Goal: Information Seeking & Learning: Learn about a topic

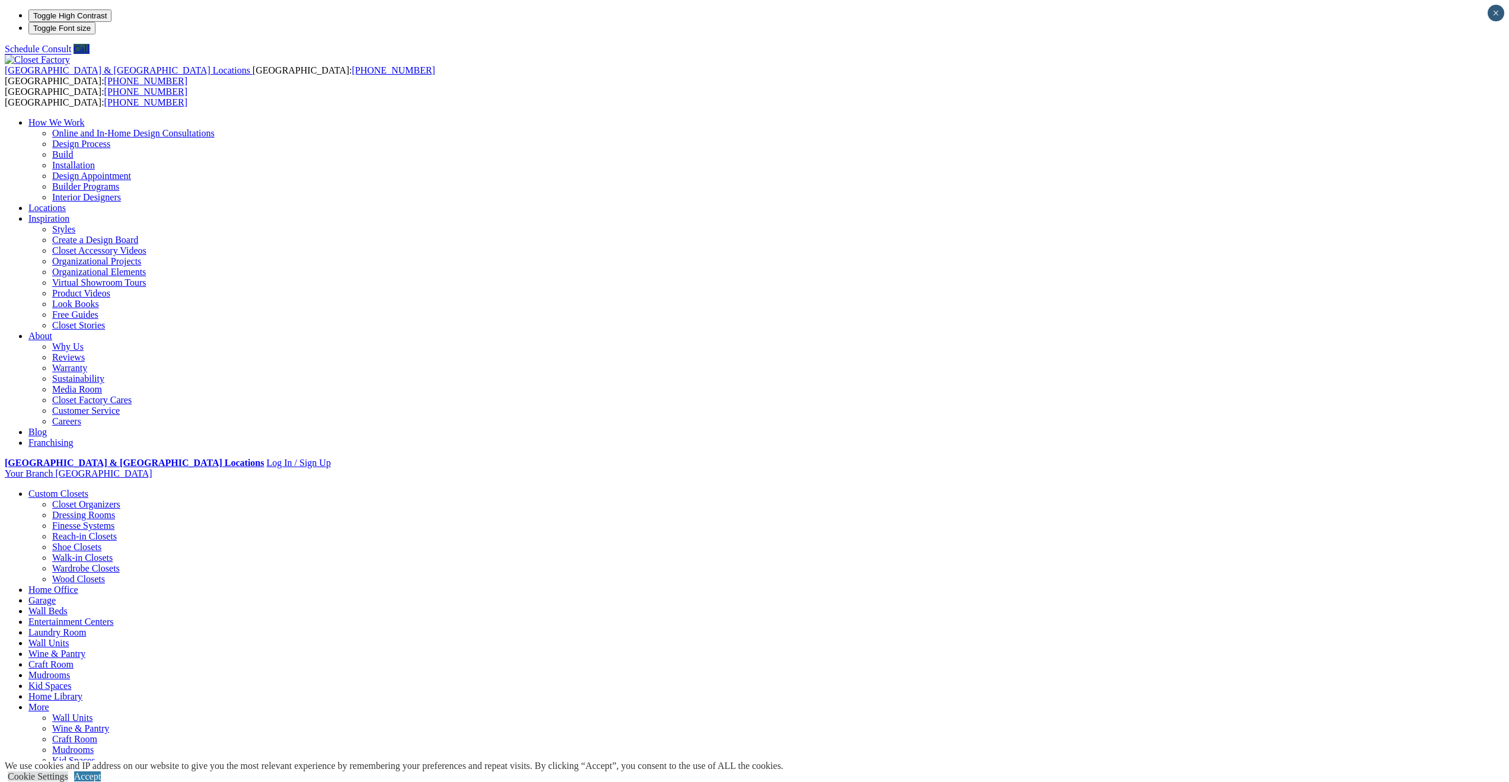
click at [88, 489] on link "Custom Closets" at bounding box center [58, 494] width 60 height 10
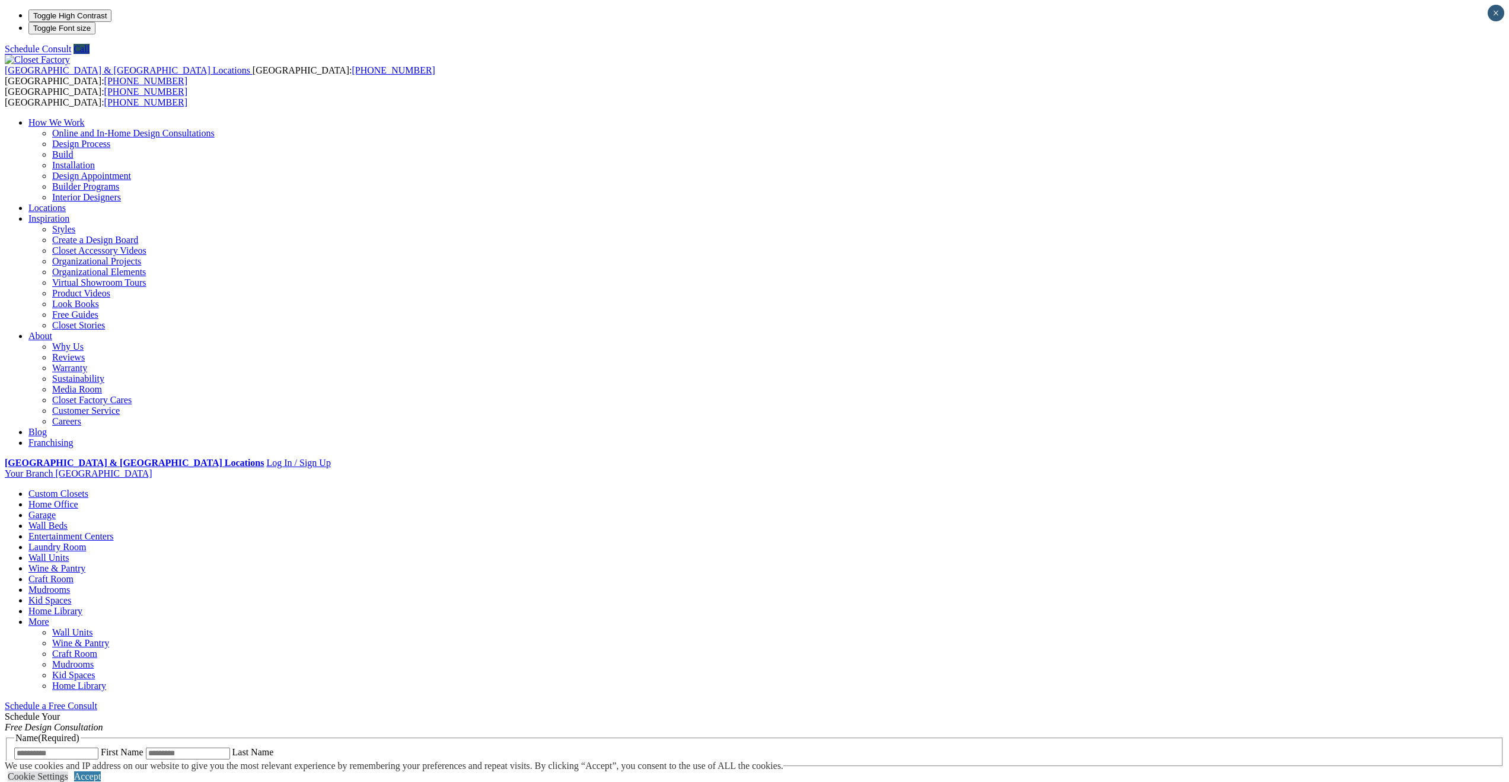
click at [88, 489] on link "Custom Closets" at bounding box center [58, 494] width 60 height 10
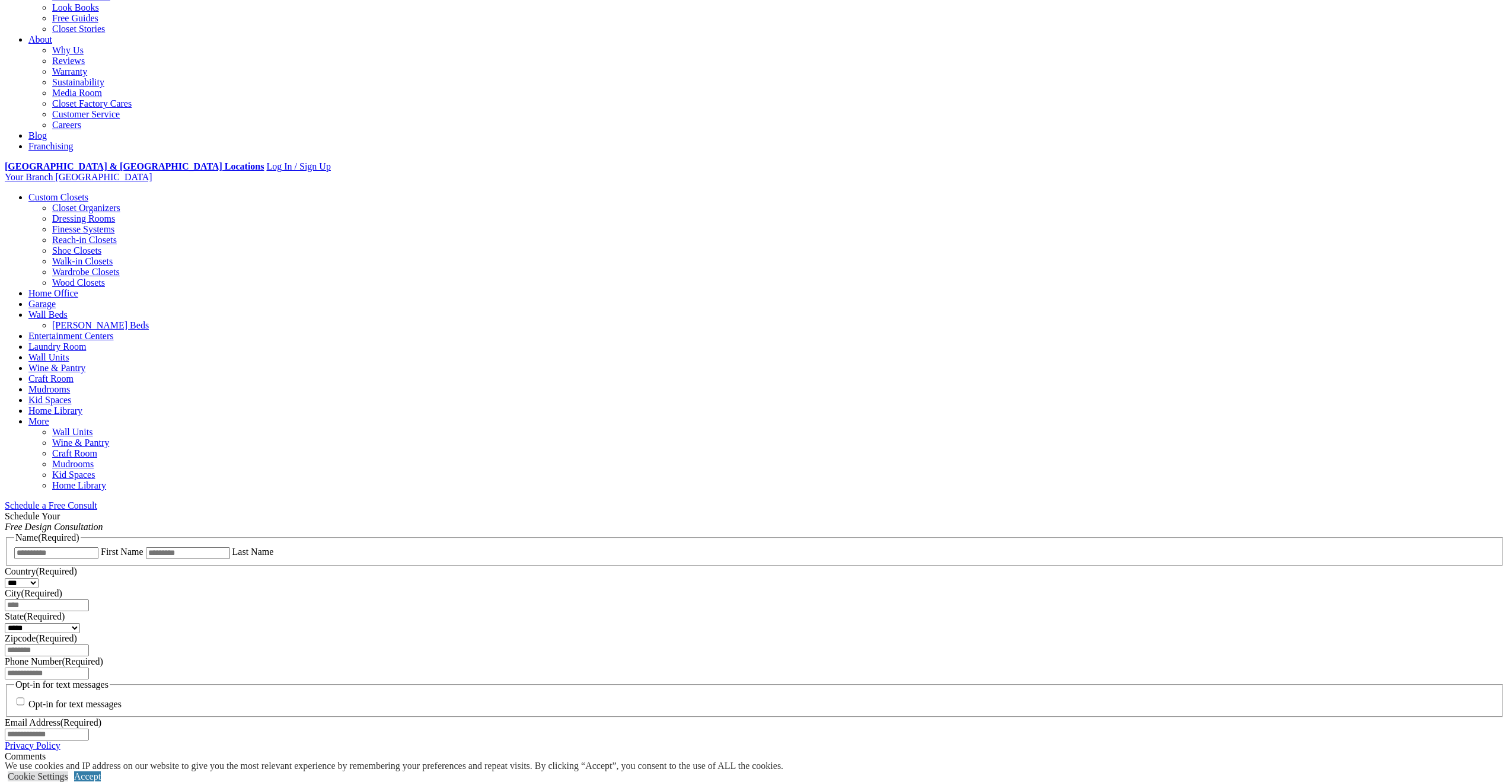
scroll to position [316, 0]
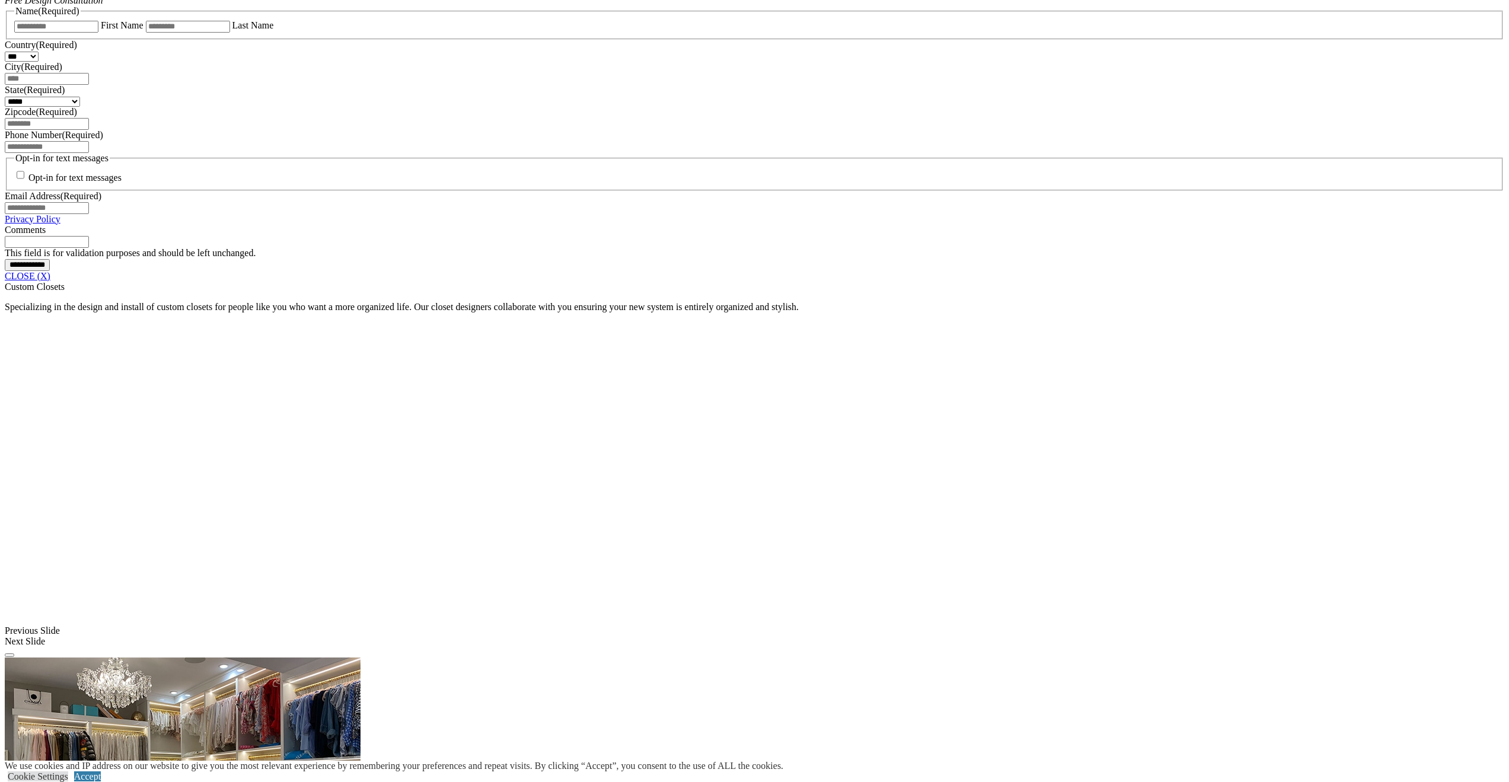
scroll to position [856, 0]
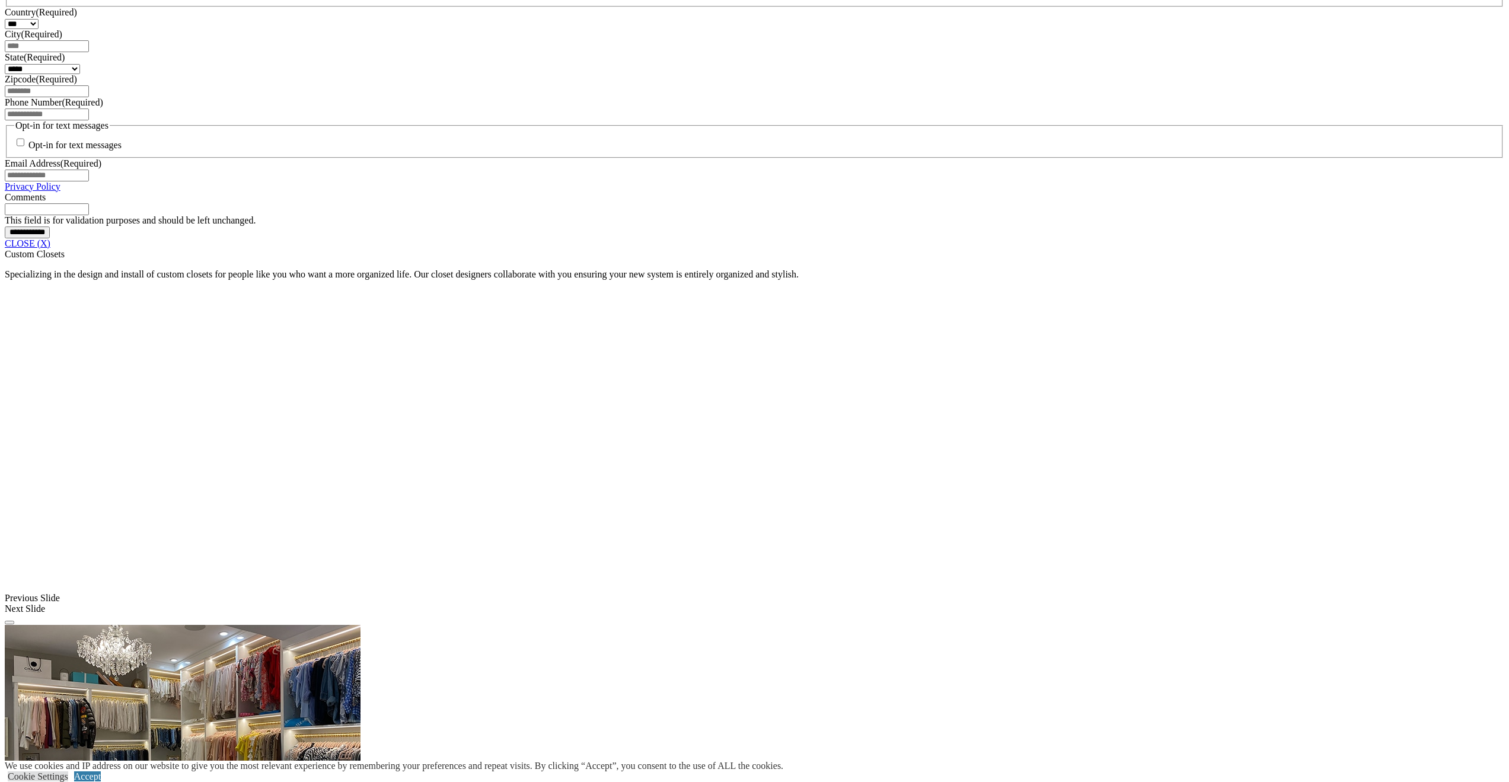
click at [50, 248] on link "CLOSE (X)" at bounding box center [28, 243] width 46 height 10
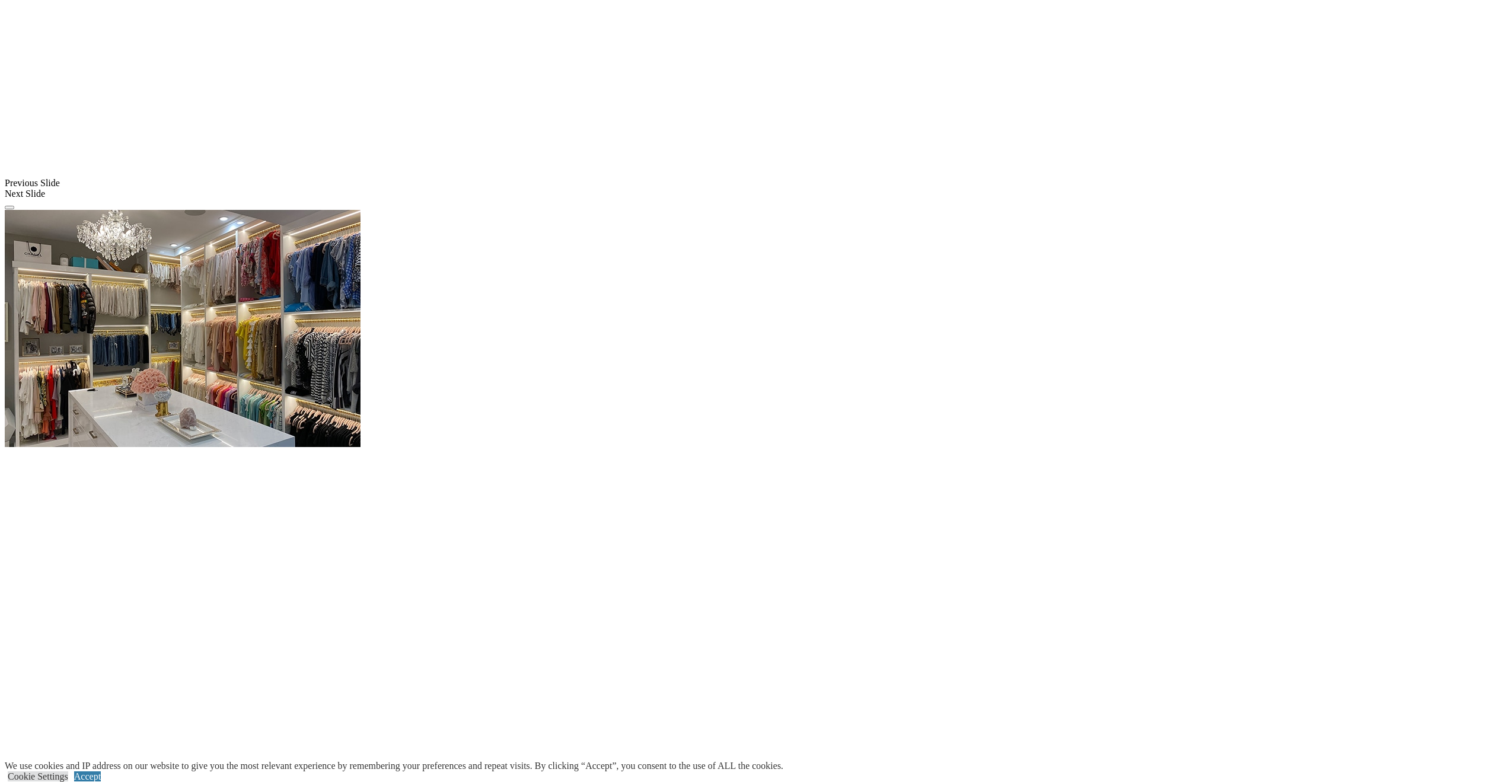
scroll to position [1014, 0]
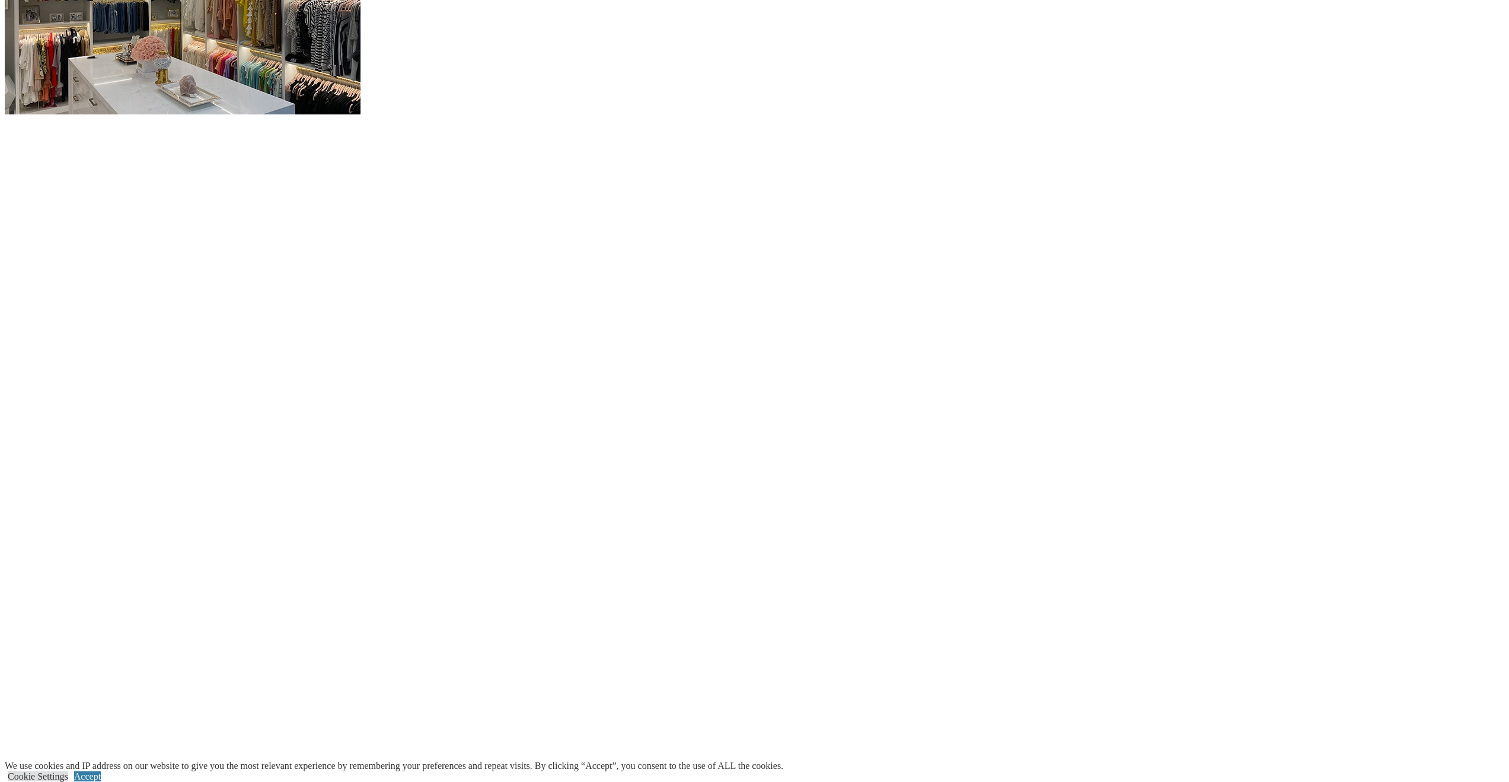
scroll to position [1310, 0]
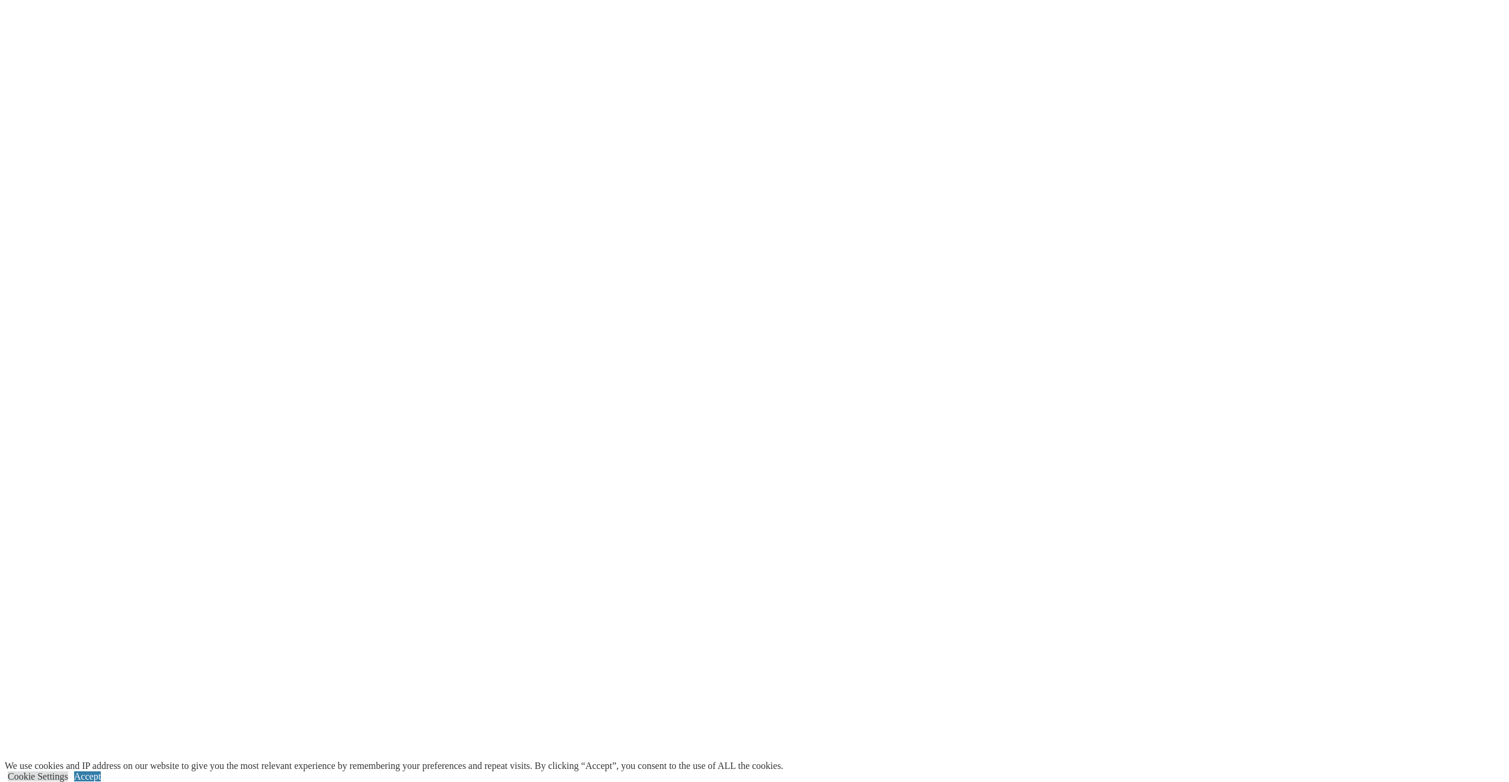
scroll to position [1469, 0]
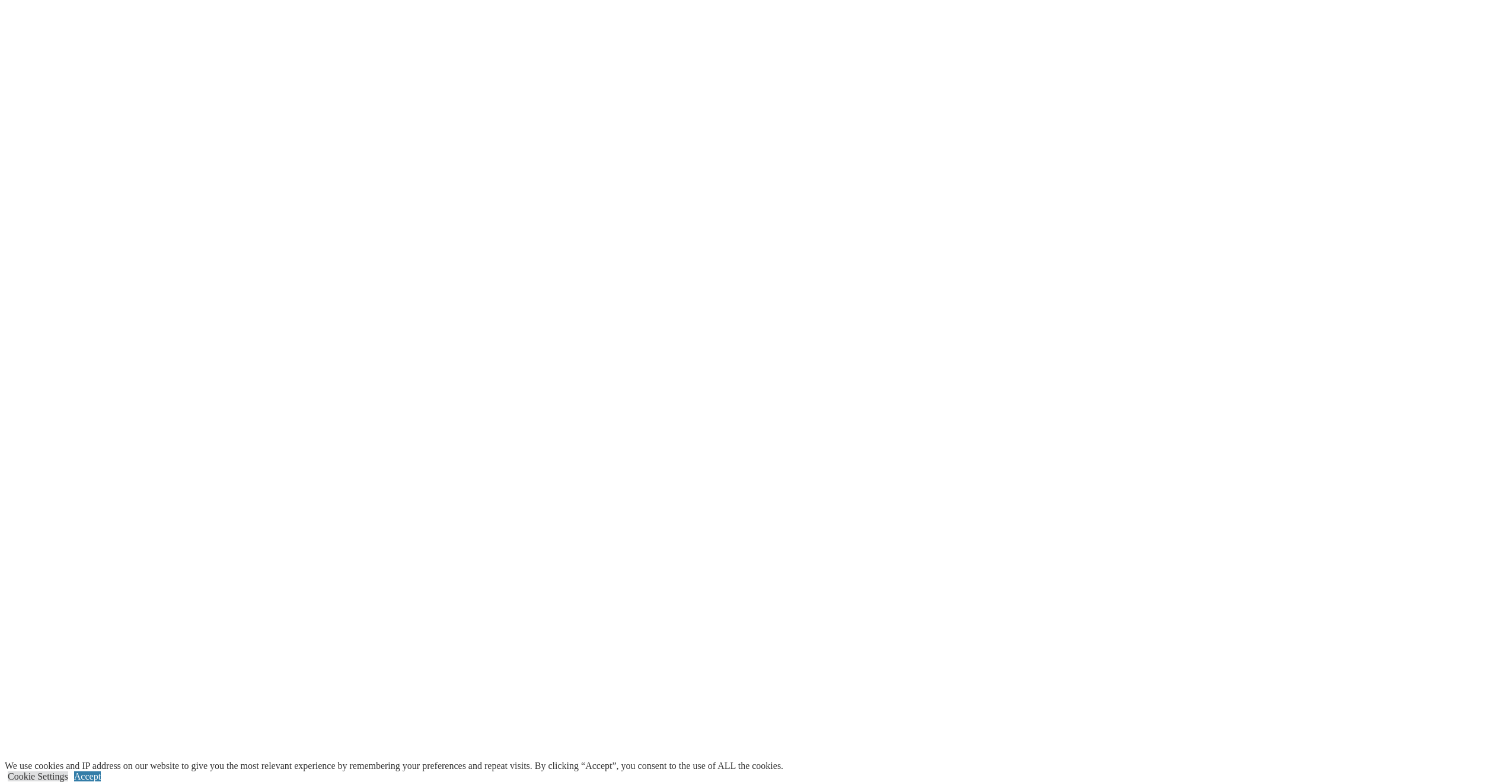
scroll to position [1884, 0]
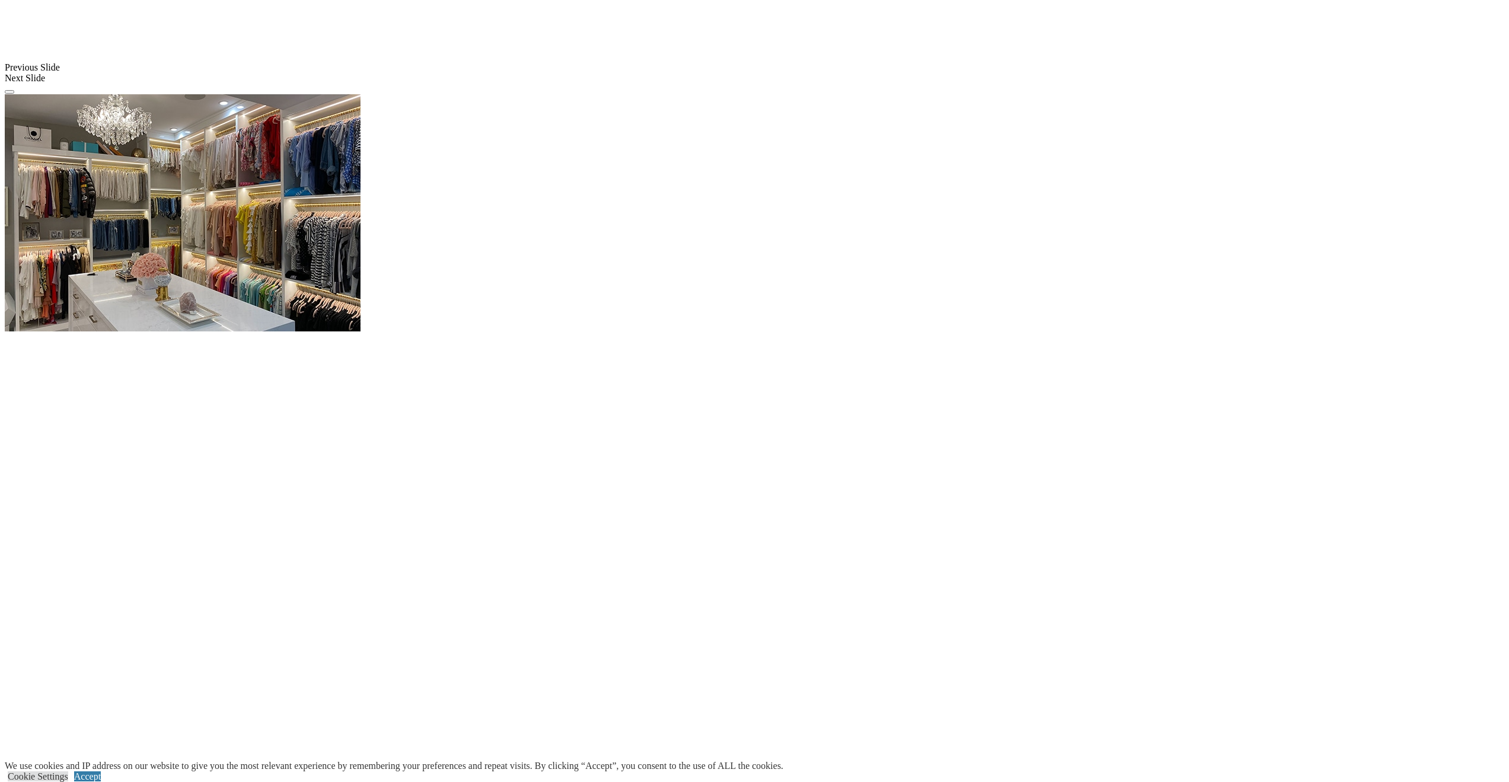
scroll to position [1054, 0]
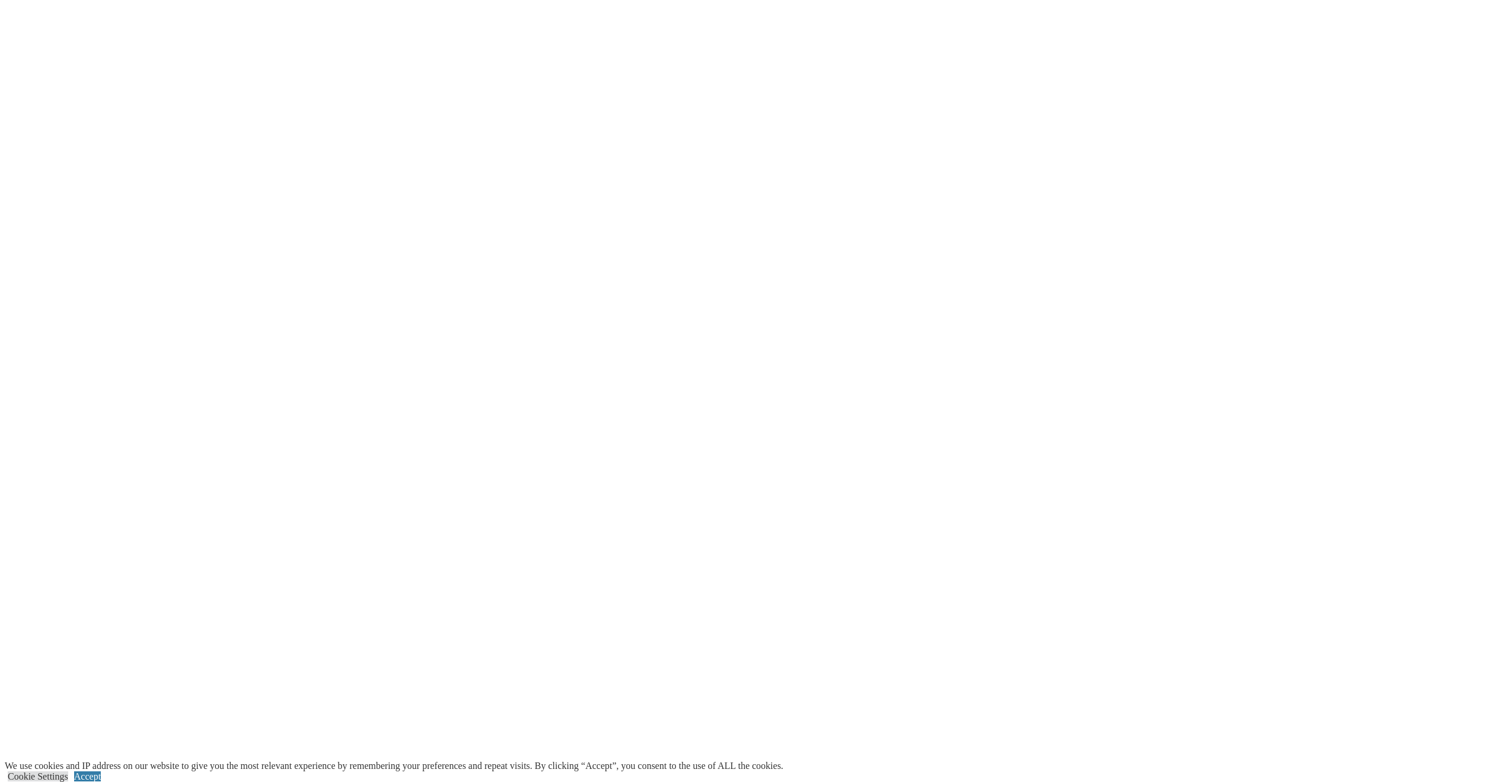
scroll to position [2062, 0]
